Goal: Task Accomplishment & Management: Complete application form

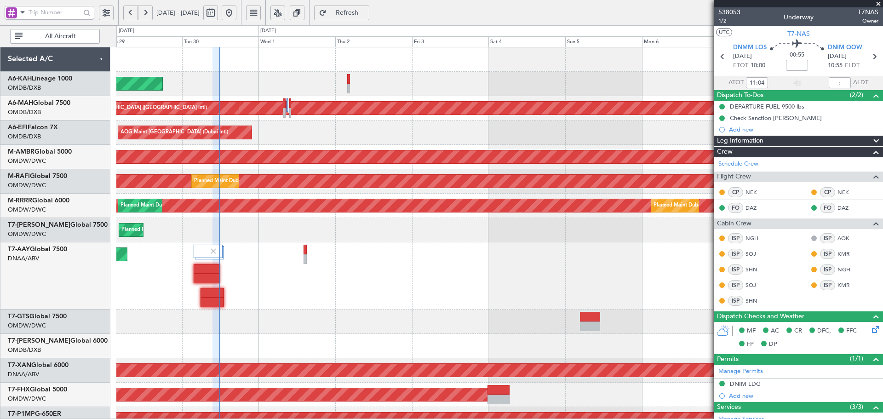
type input "Dherander Fithani (DHF)"
type input "7393"
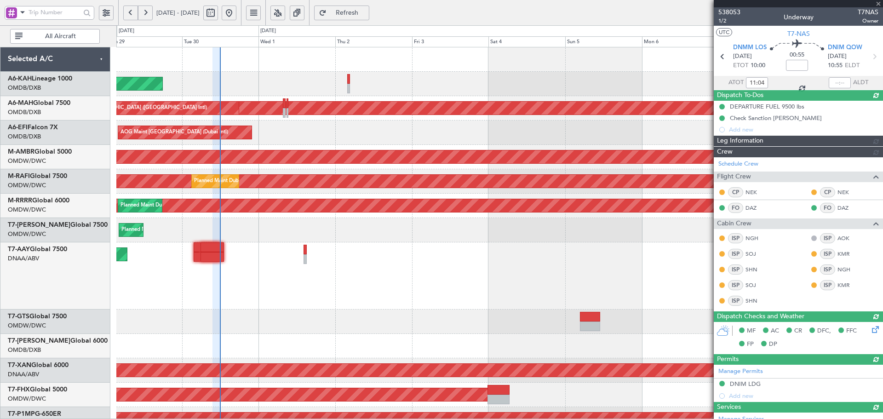
type input "11:52"
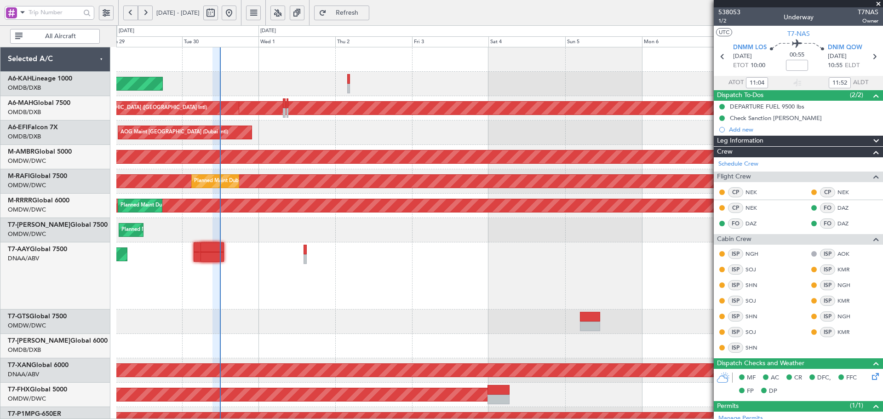
type input "Dherander Fithani (DHF)"
type input "7393"
type input "Dherander Fithani (DHF)"
type input "7393"
type input "Dherander Fithani (DHF)"
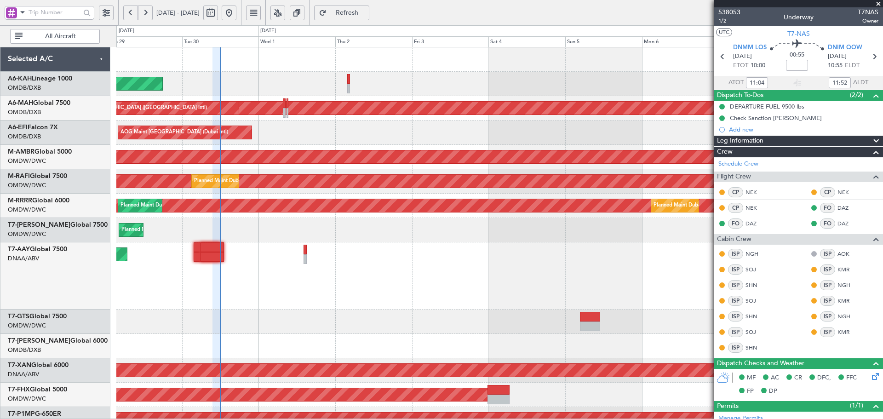
type input "7393"
type input "Dherander Fithani (DHF)"
type input "7393"
